Goal: Entertainment & Leisure: Browse casually

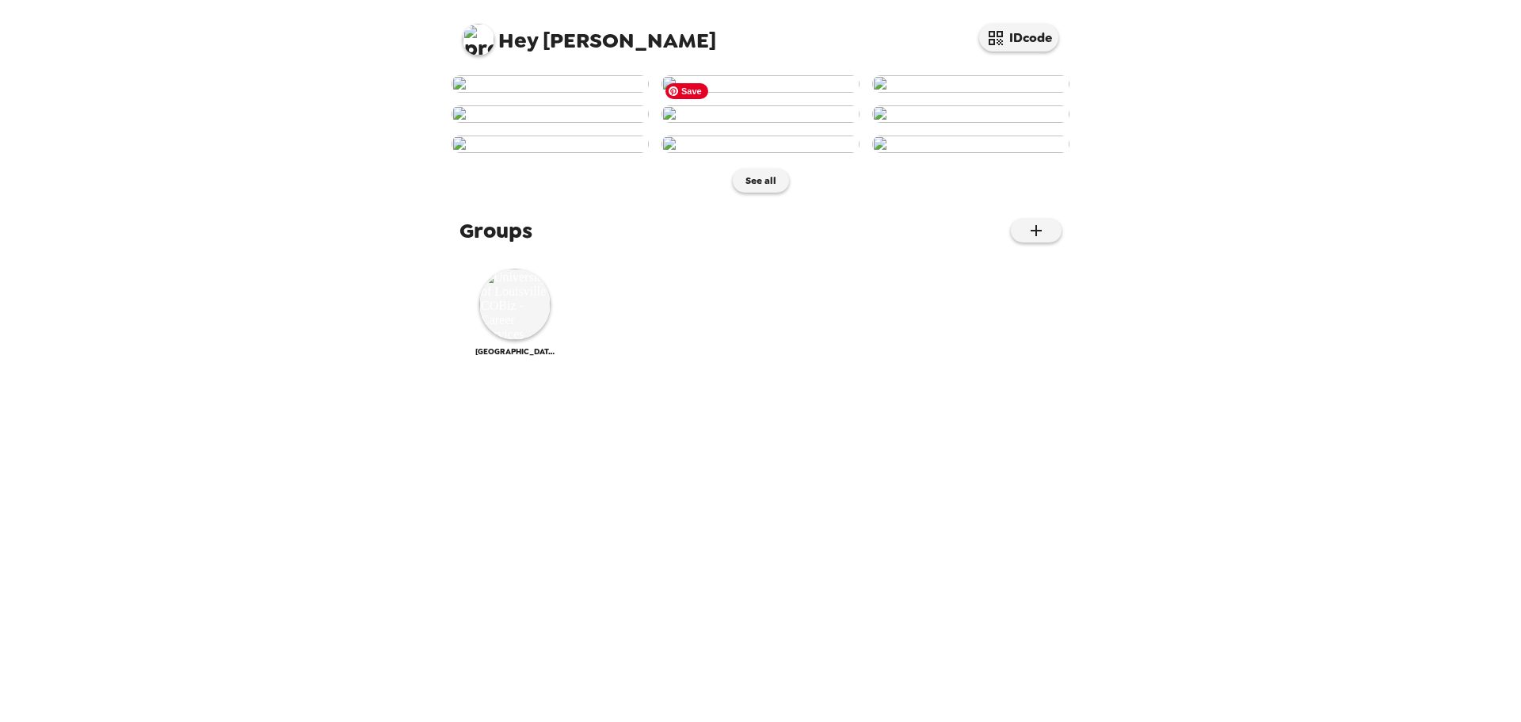
scroll to position [349, 0]
click at [515, 340] on img at bounding box center [514, 304] width 71 height 71
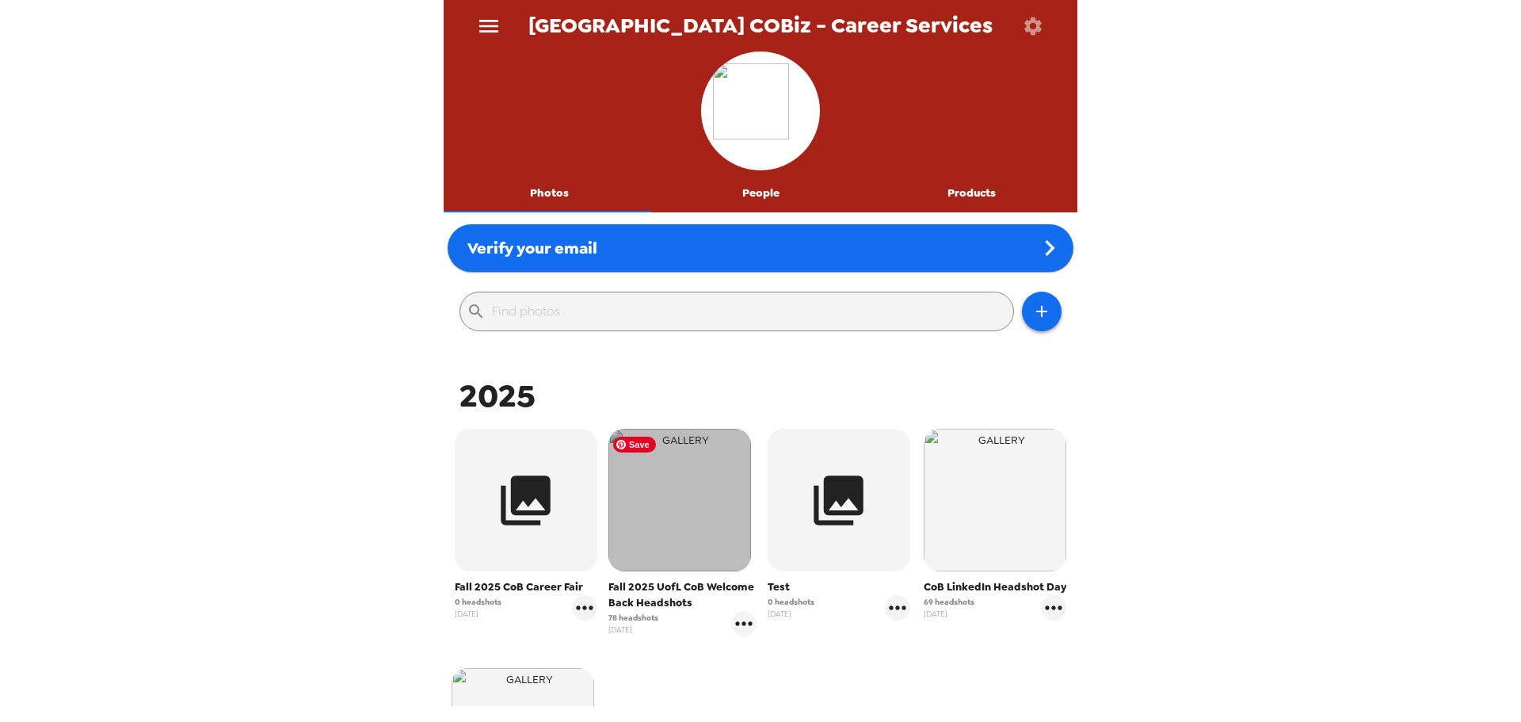
click at [650, 516] on img "button" at bounding box center [679, 500] width 143 height 143
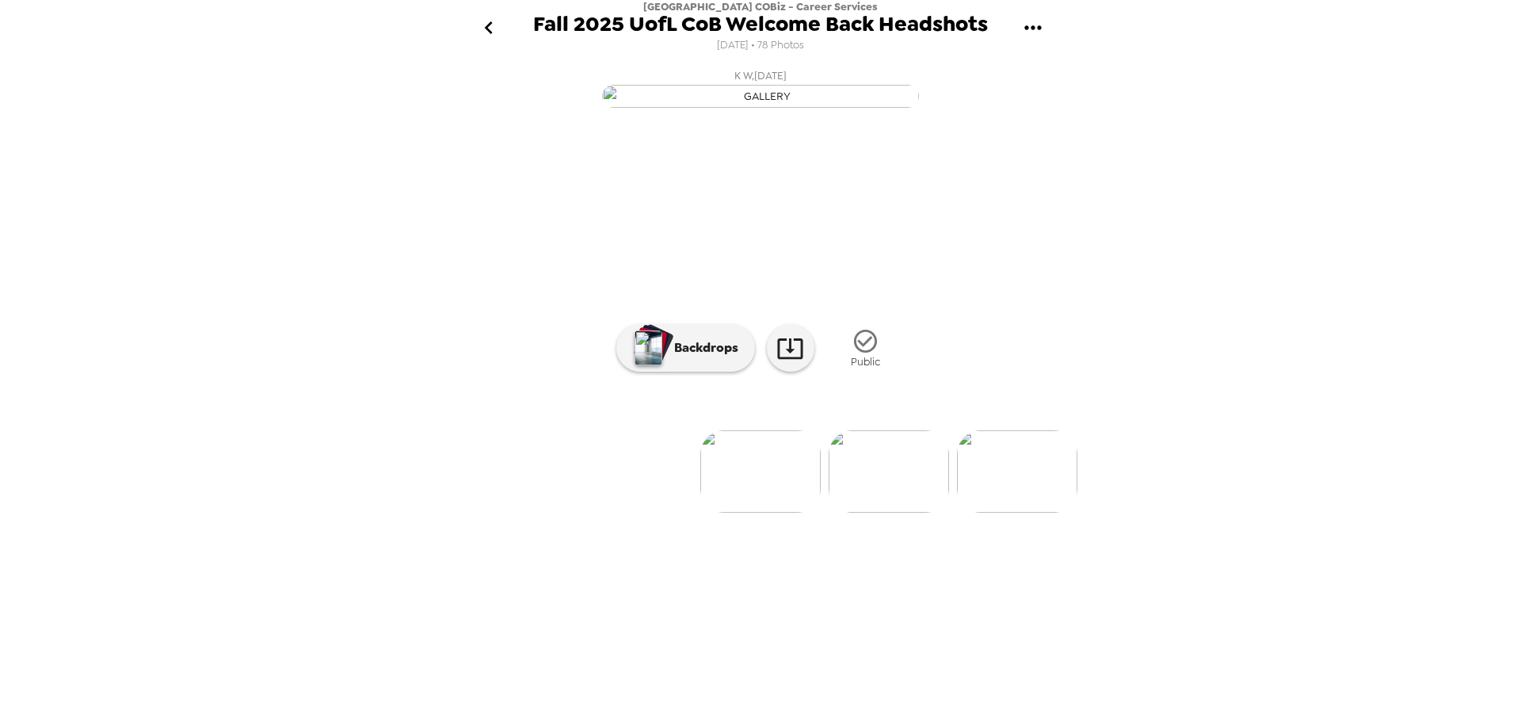
click at [1167, 687] on div "[GEOGRAPHIC_DATA] COBiz - Career Services Fall 2025 UofL CoB Welcome Back Heads…" at bounding box center [760, 361] width 1521 height 722
click at [905, 513] on img at bounding box center [889, 471] width 120 height 82
click at [913, 513] on img at bounding box center [907, 471] width 120 height 82
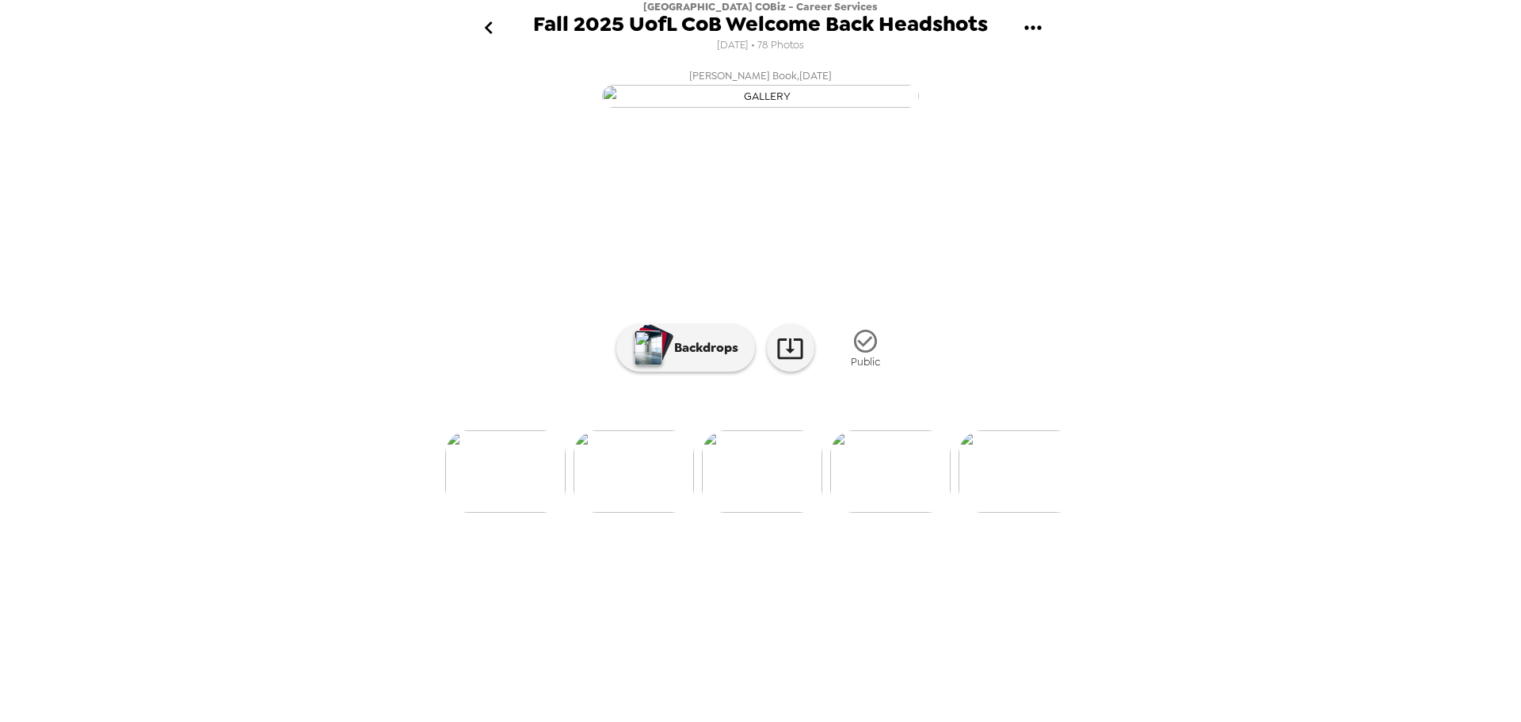
click at [906, 513] on img at bounding box center [890, 471] width 120 height 82
click at [867, 513] on img at bounding box center [868, 471] width 120 height 82
